Goal: Complete application form: Complete application form

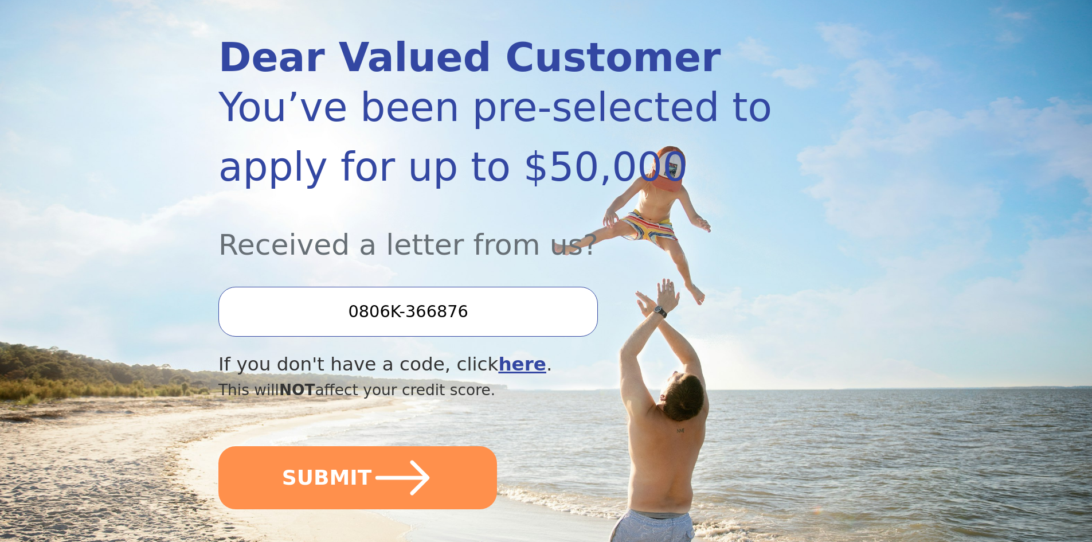
scroll to position [172, 0]
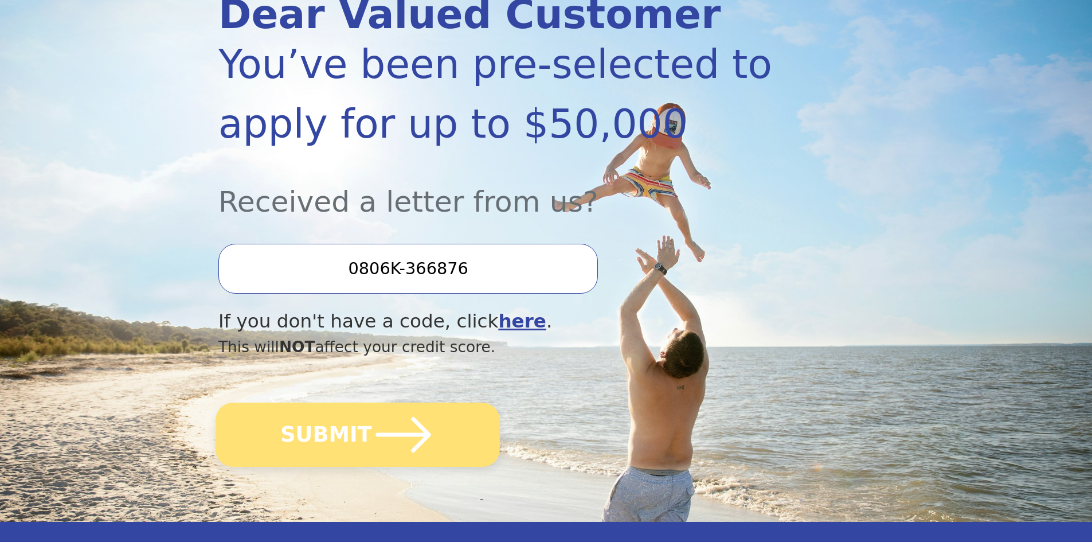
click at [346, 445] on button "SUBMIT" at bounding box center [357, 434] width 284 height 64
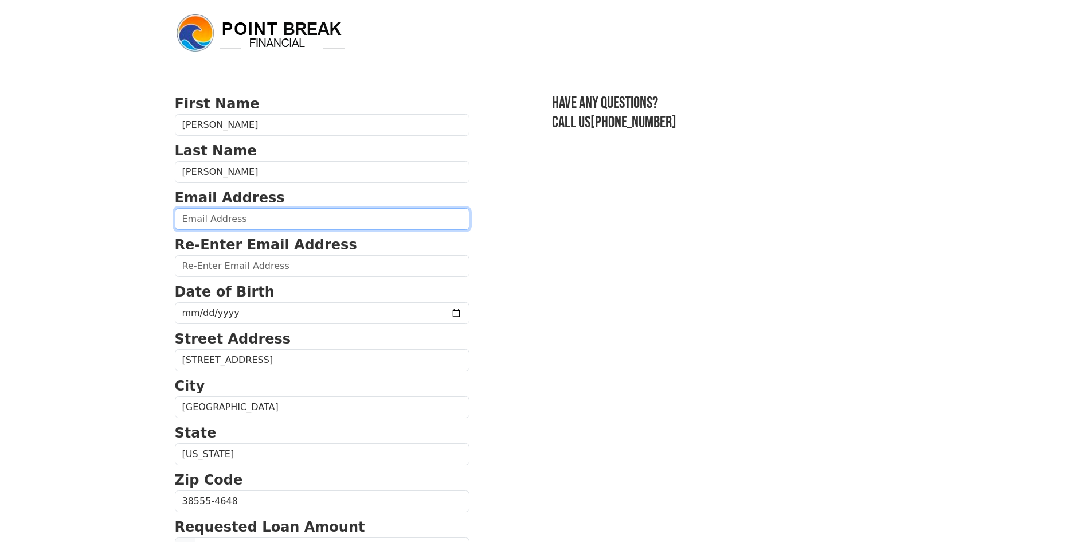
click at [186, 215] on input "email" at bounding box center [322, 219] width 295 height 22
type input "[EMAIL_ADDRESS][DOMAIN_NAME]"
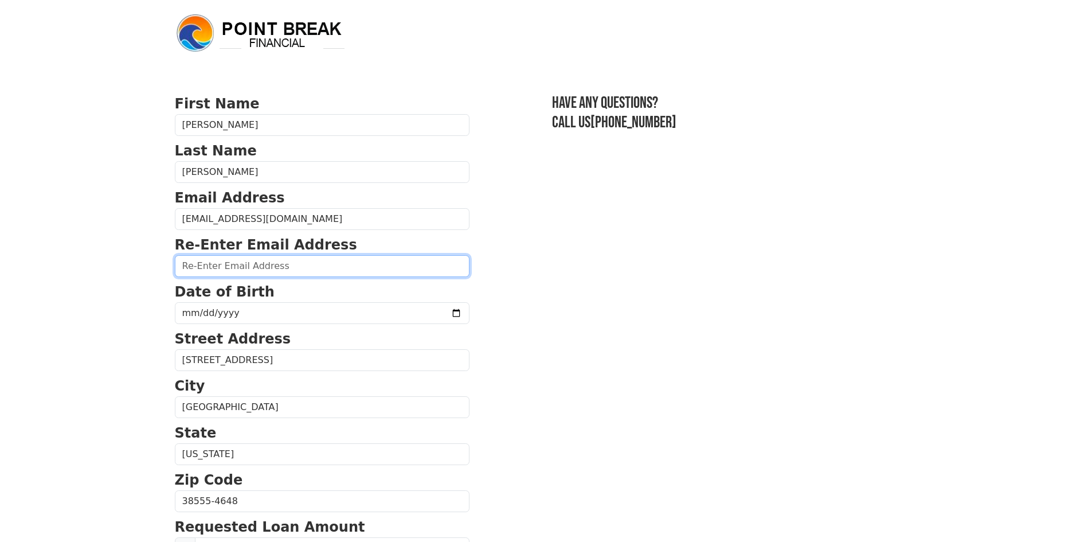
click at [222, 265] on input "email" at bounding box center [322, 266] width 295 height 22
type input "[EMAIL_ADDRESS][DOMAIN_NAME]"
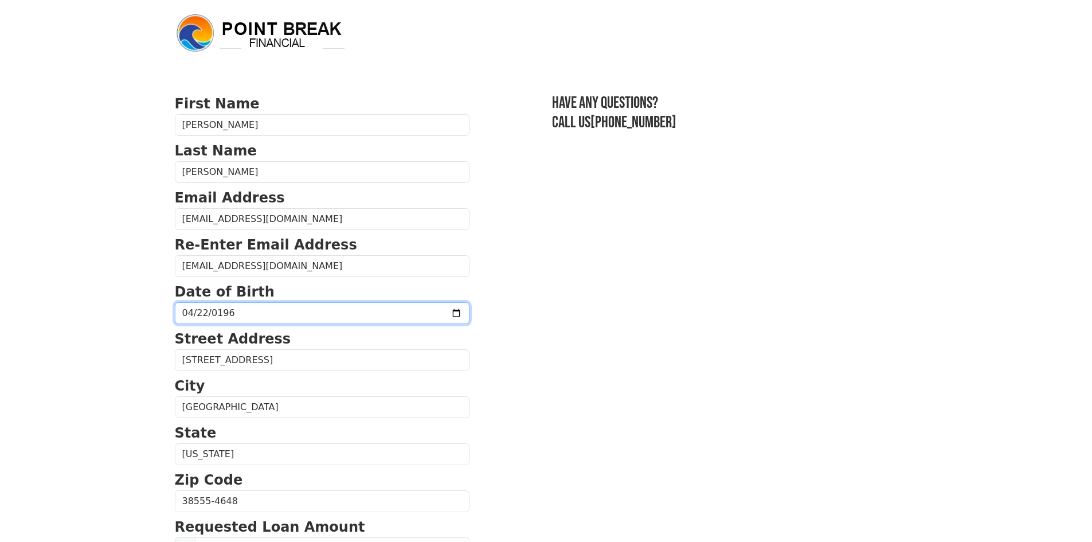
type input "[DATE]"
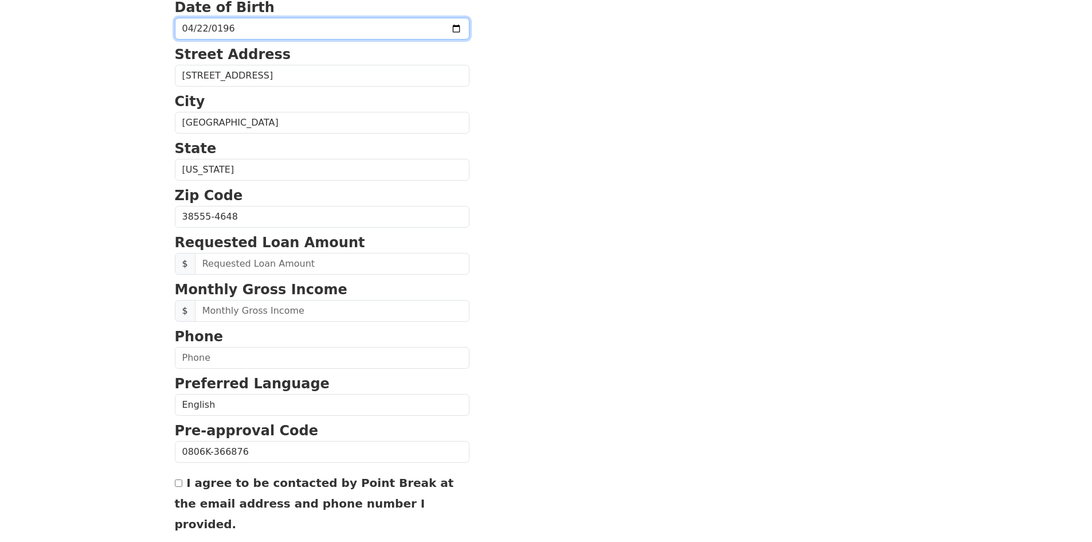
scroll to position [287, 0]
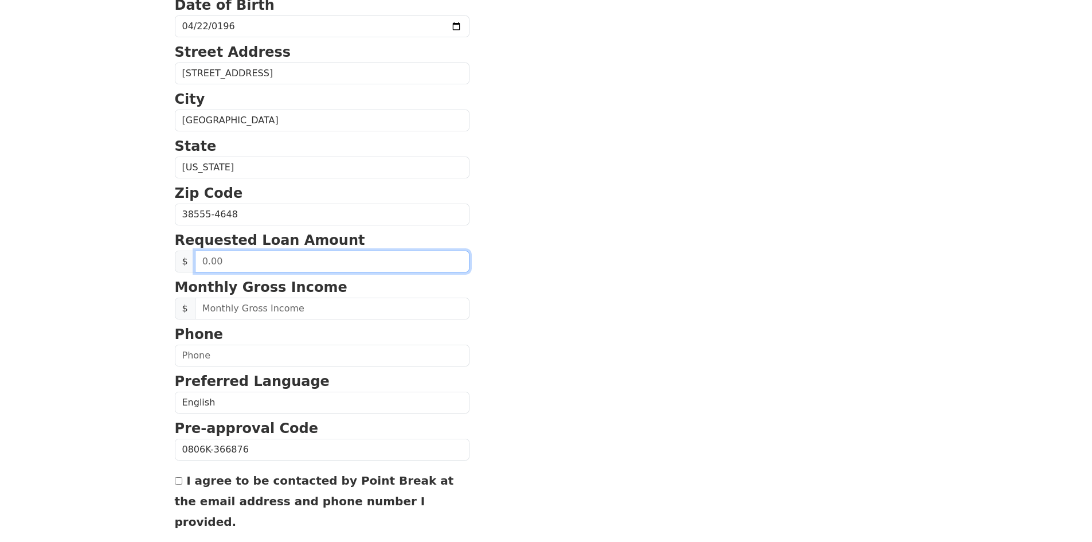
click at [204, 261] on input "text" at bounding box center [332, 261] width 274 height 22
type input "20,000.00"
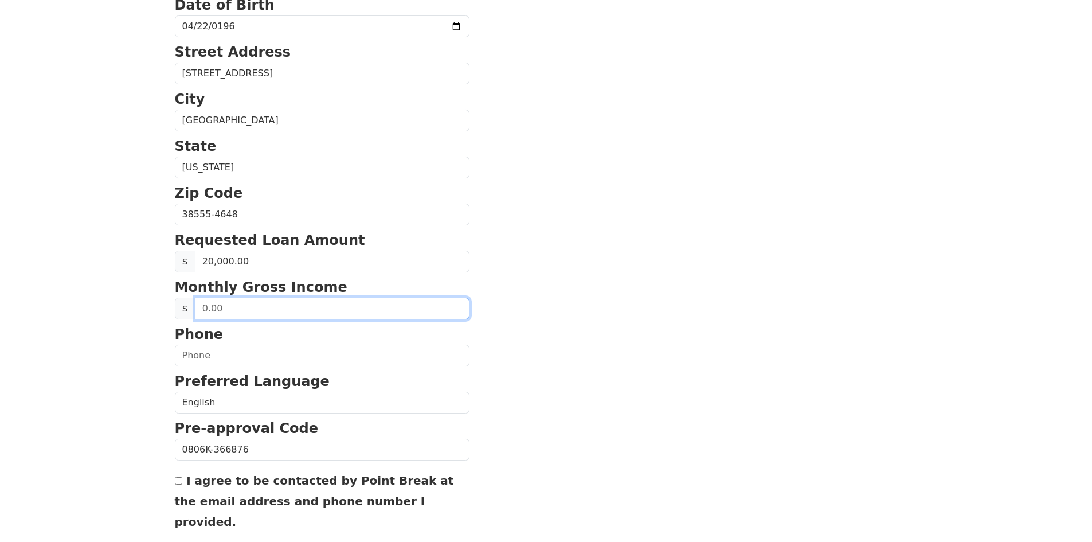
click at [242, 307] on input "text" at bounding box center [332, 308] width 274 height 22
type input "3,400.00"
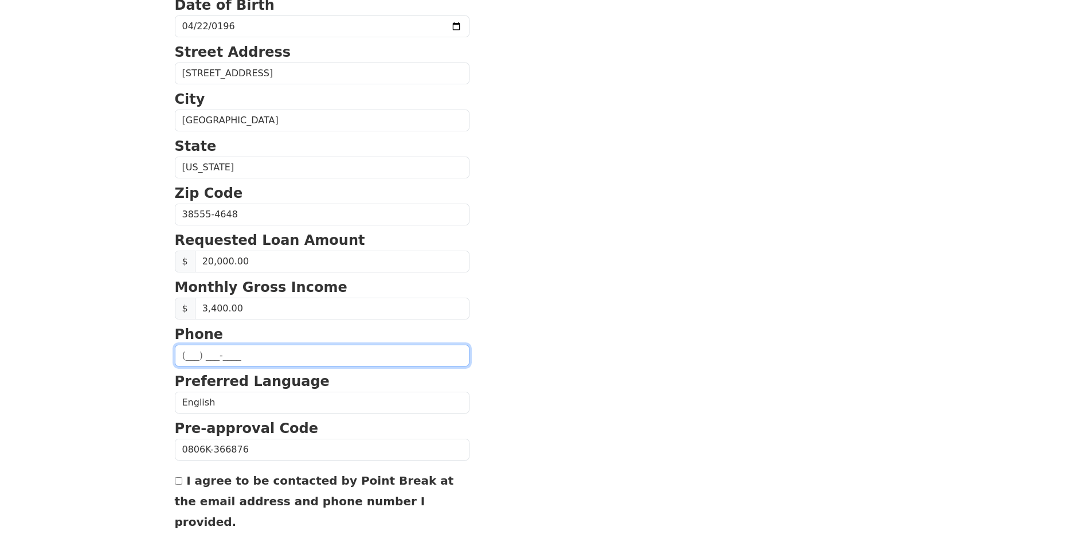
click at [242, 359] on input "text" at bounding box center [322, 355] width 295 height 22
type input "[PHONE_NUMBER]"
click at [327, 352] on input "[PHONE_NUMBER]" at bounding box center [322, 355] width 295 height 22
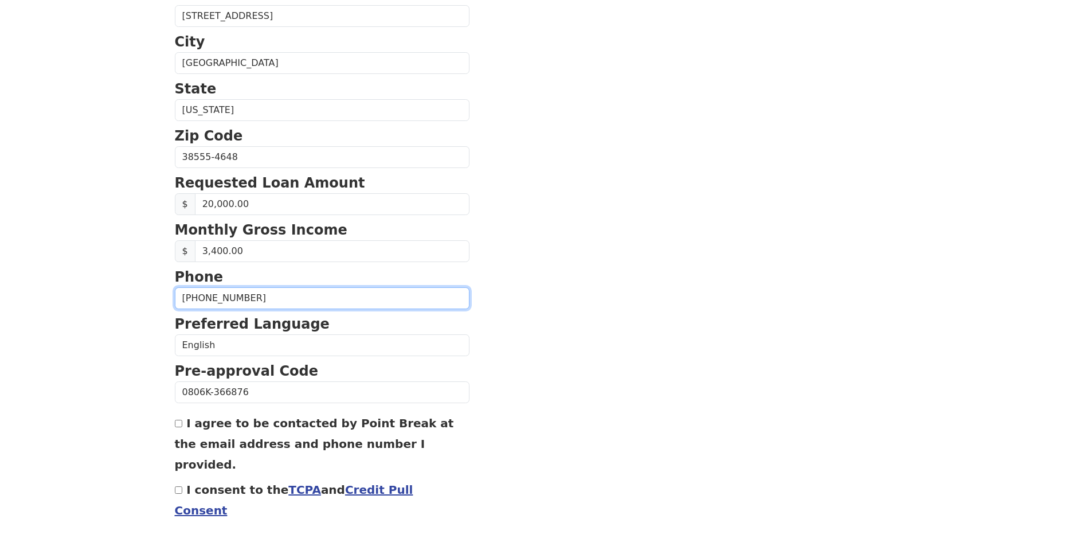
scroll to position [371, 0]
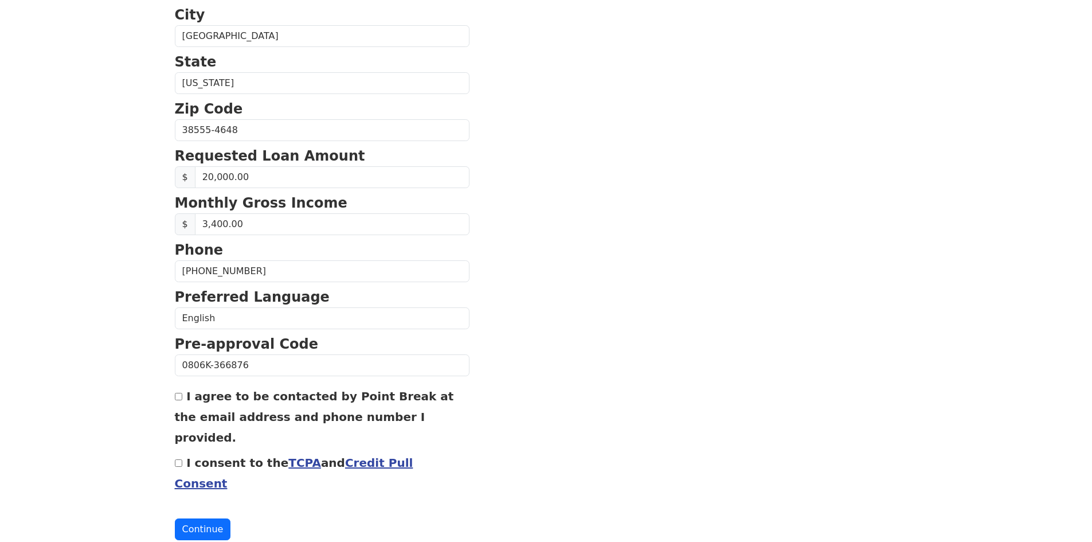
click at [178, 398] on input "I agree to be contacted by Point Break at the email address and phone number I …" at bounding box center [178, 396] width 7 height 7
checkbox input "true"
click at [180, 459] on input "I consent to the TCPA and Credit Pull Consent" at bounding box center [178, 462] width 7 height 7
checkbox input "true"
click at [187, 518] on button "Continue" at bounding box center [203, 529] width 56 height 22
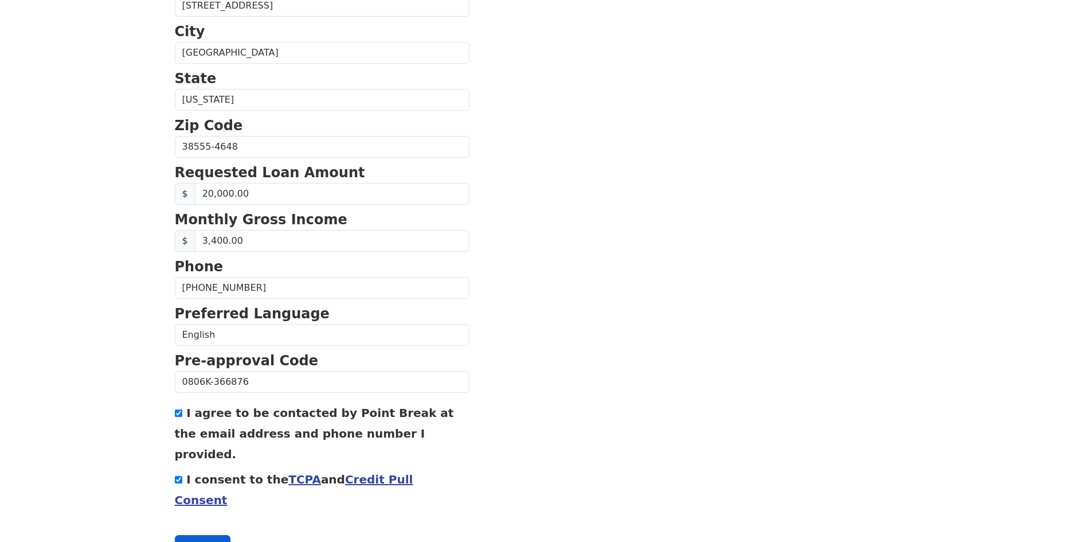
scroll to position [387, 0]
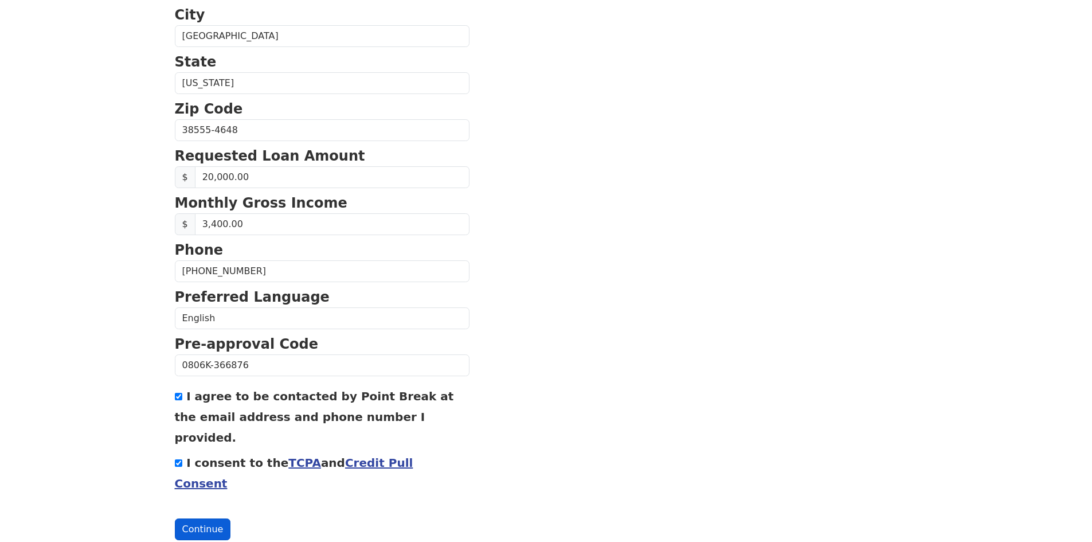
click at [198, 518] on button "Continue" at bounding box center [203, 529] width 56 height 22
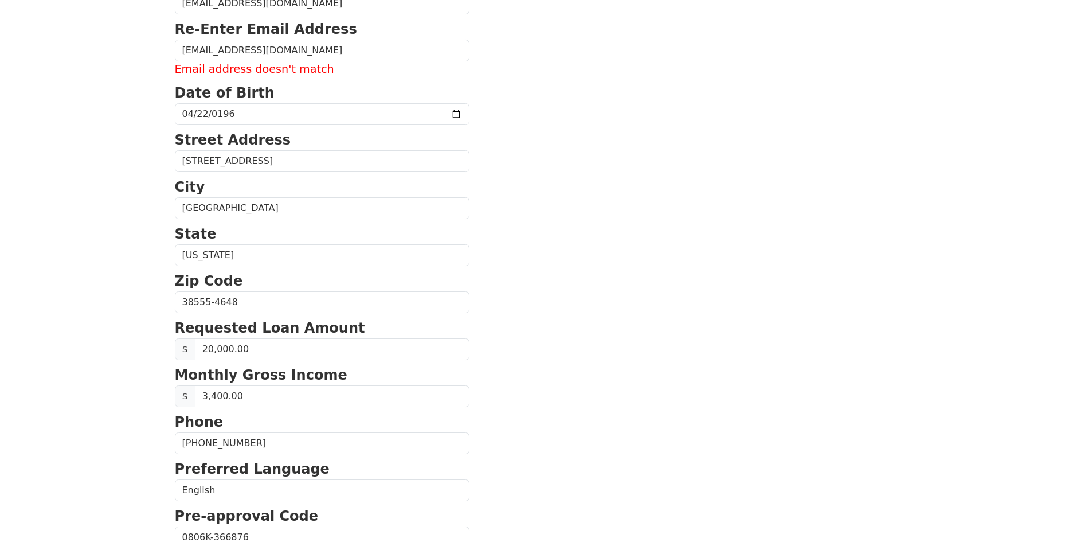
scroll to position [0, 0]
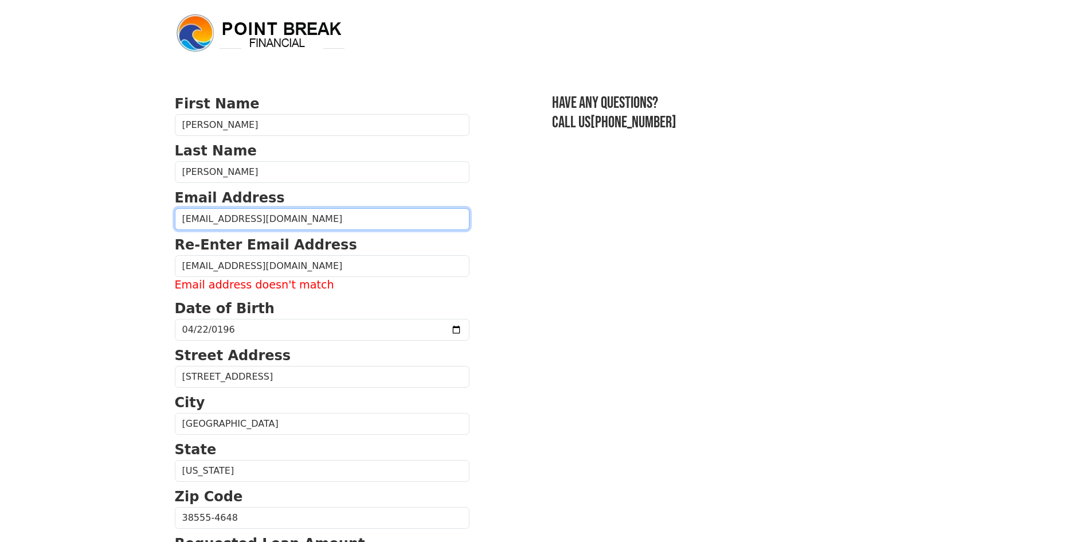
click at [291, 219] on input "[EMAIL_ADDRESS][DOMAIN_NAME]" at bounding box center [322, 219] width 295 height 22
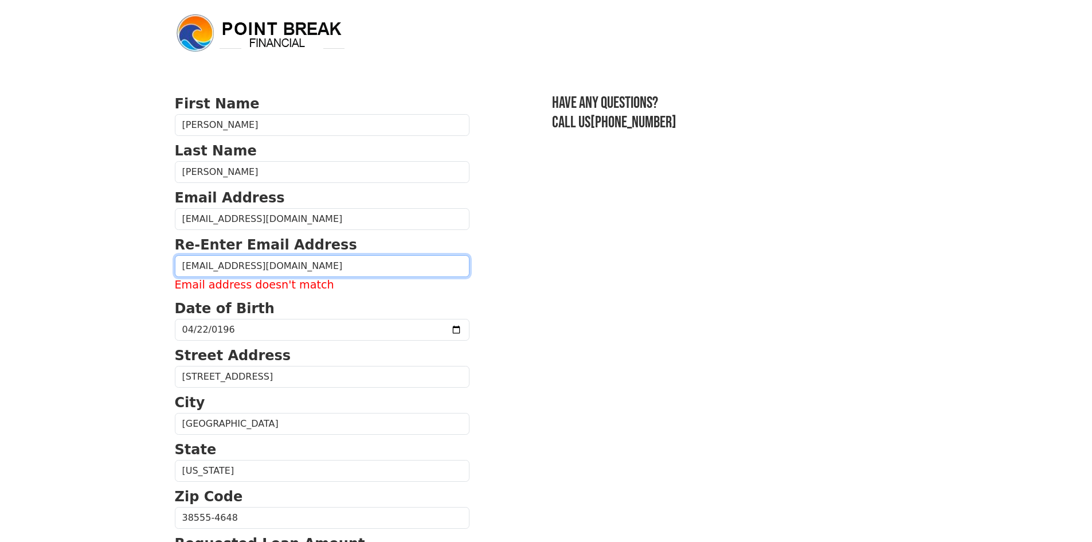
click at [277, 274] on input "[EMAIL_ADDRESS][DOMAIN_NAME]" at bounding box center [322, 266] width 295 height 22
click at [224, 265] on input "[EMAIL_ADDRESS][DOMAIN_NAME]" at bounding box center [322, 266] width 295 height 22
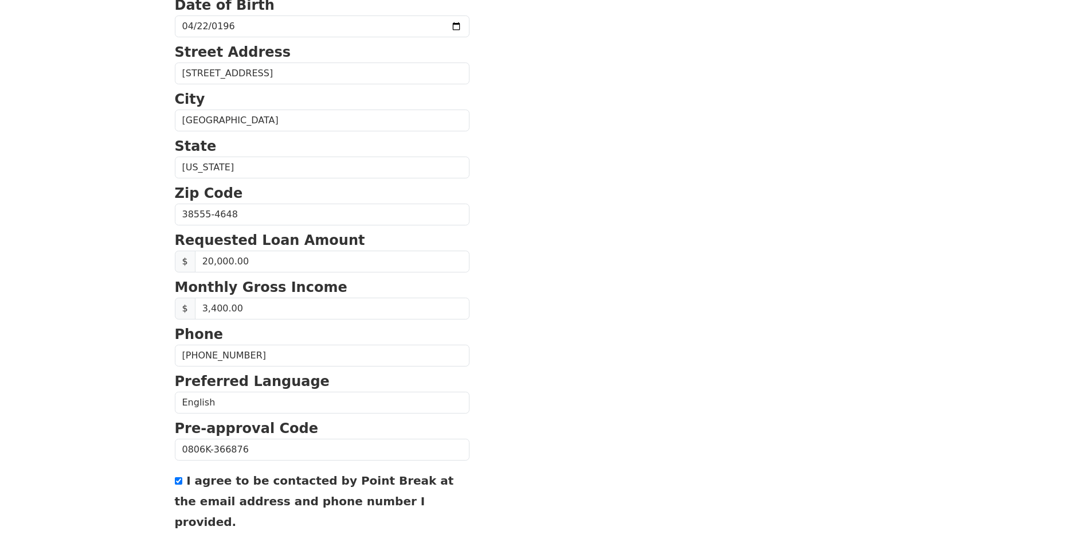
scroll to position [371, 0]
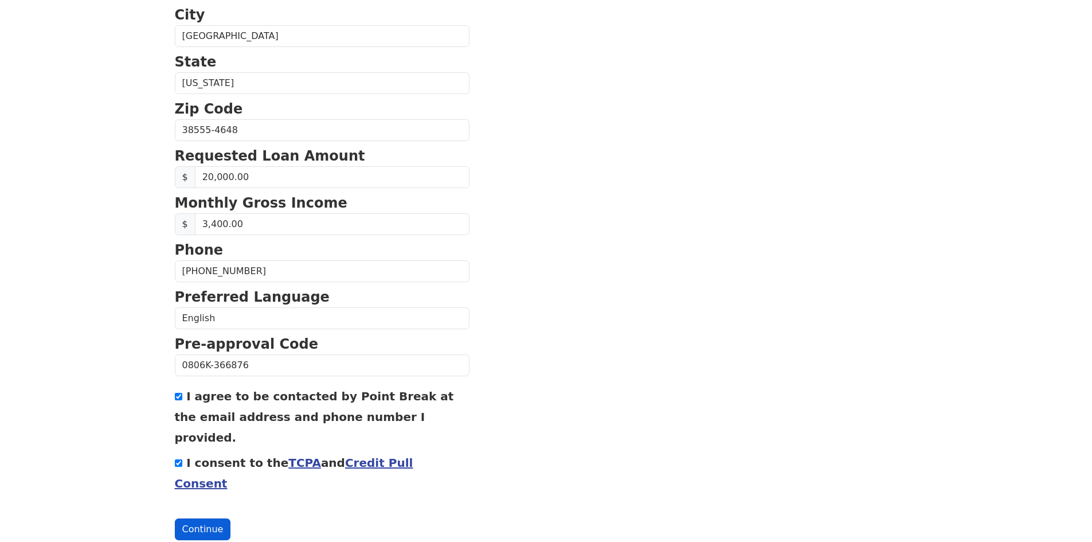
type input "[EMAIL_ADDRESS][DOMAIN_NAME]"
click at [207, 518] on button "Continue" at bounding box center [203, 529] width 56 height 22
